Goal: Information Seeking & Learning: Learn about a topic

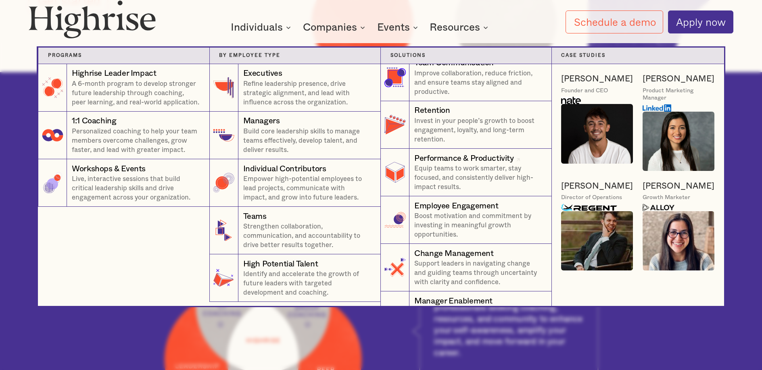
scroll to position [298, 0]
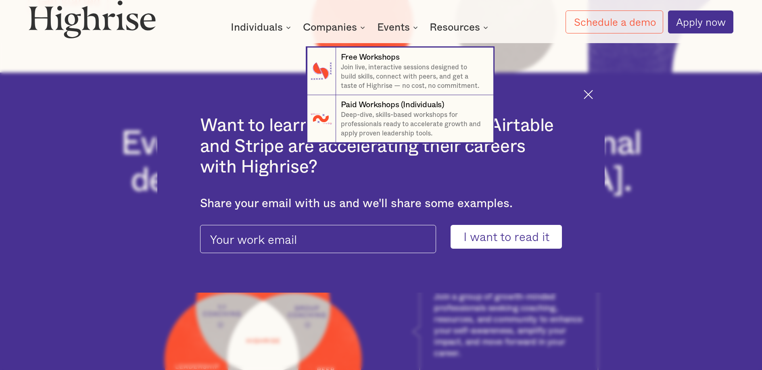
click at [403, 28] on div "Events" at bounding box center [393, 28] width 33 height 10
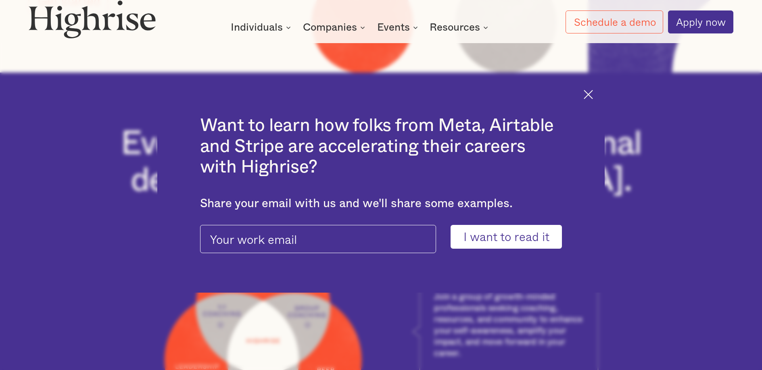
scroll to position [804, 0]
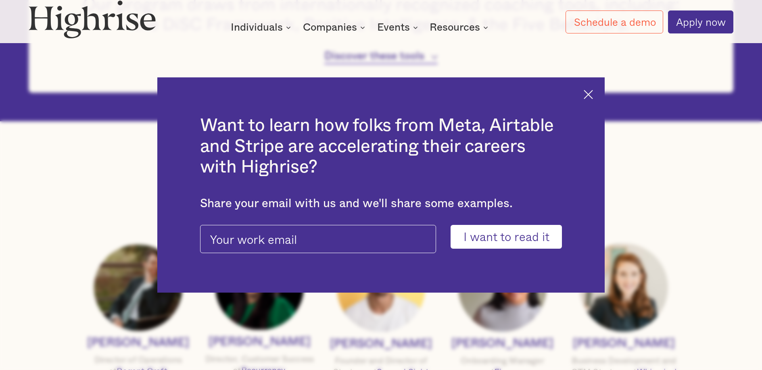
click at [583, 95] on div "Want to learn how folks from Meta, Airtable and Stripe are accelerating their c…" at bounding box center [381, 184] width 448 height 215
click at [593, 93] on img at bounding box center [588, 94] width 9 height 9
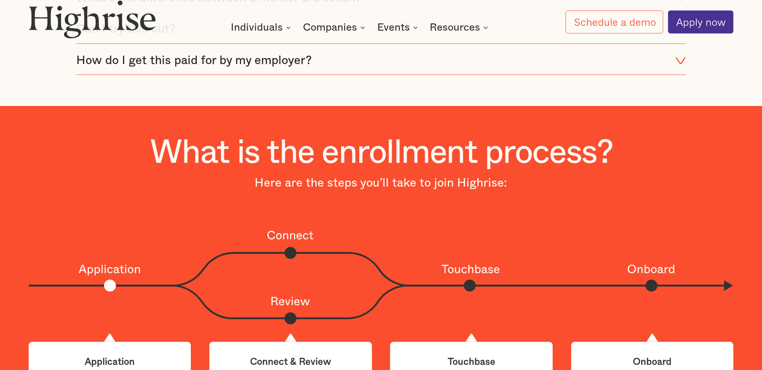
scroll to position [2263, 0]
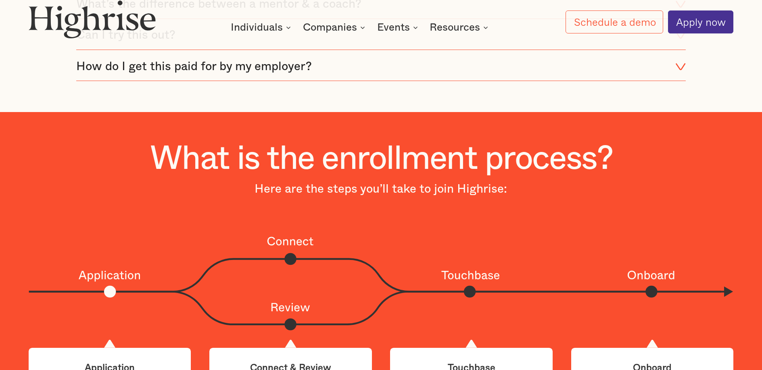
click at [685, 74] on icon at bounding box center [680, 67] width 10 height 14
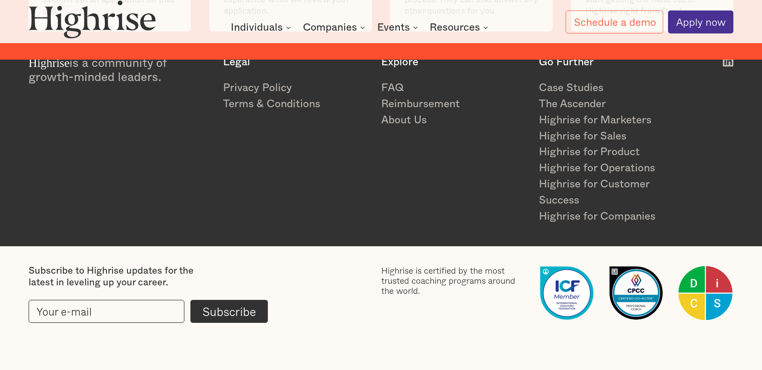
scroll to position [2771, 0]
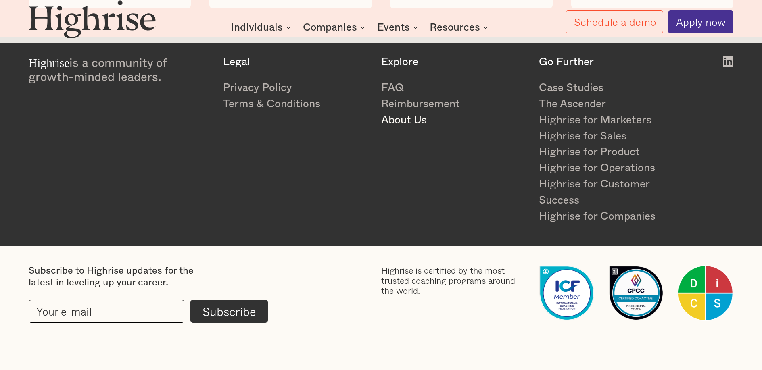
click at [410, 121] on link "About Us" at bounding box center [454, 121] width 146 height 16
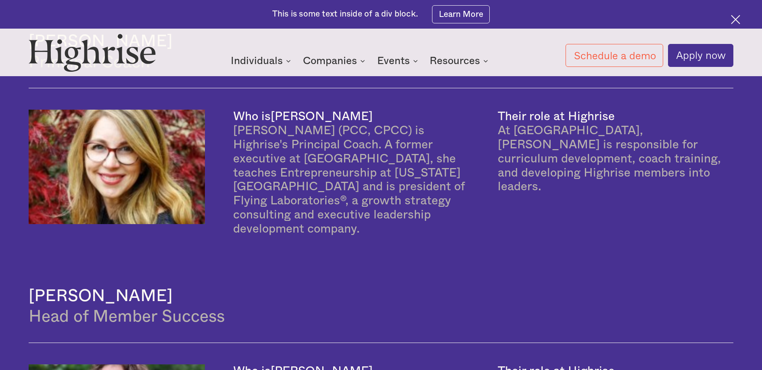
scroll to position [1017, 0]
